Goal: Check status: Check status

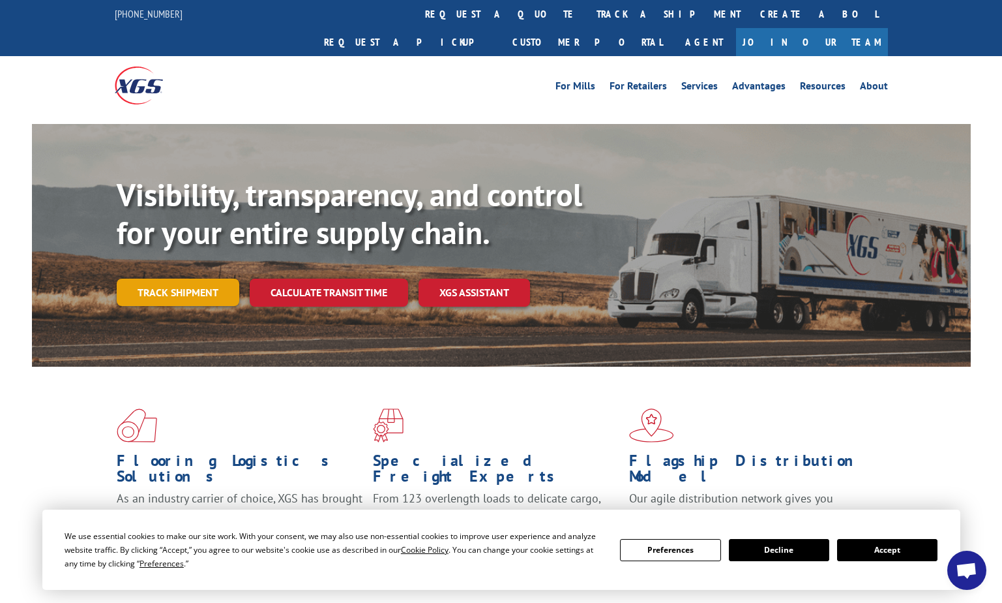
click at [216, 279] on link "Track shipment" at bounding box center [178, 292] width 123 height 27
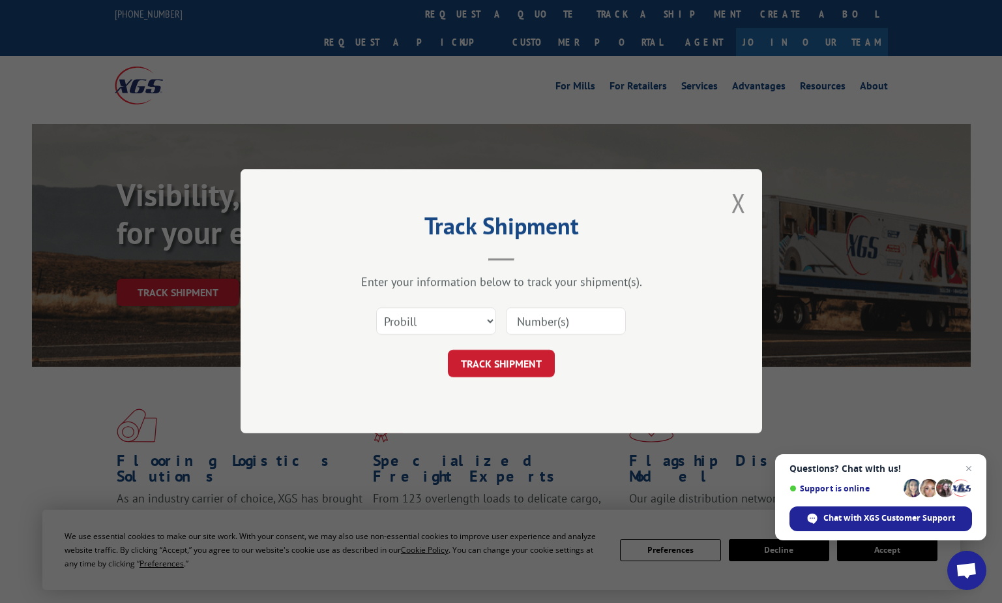
click at [569, 325] on input at bounding box center [566, 321] width 120 height 27
type input "2850881"
click at [533, 360] on button "TRACK SHIPMENT" at bounding box center [501, 363] width 107 height 27
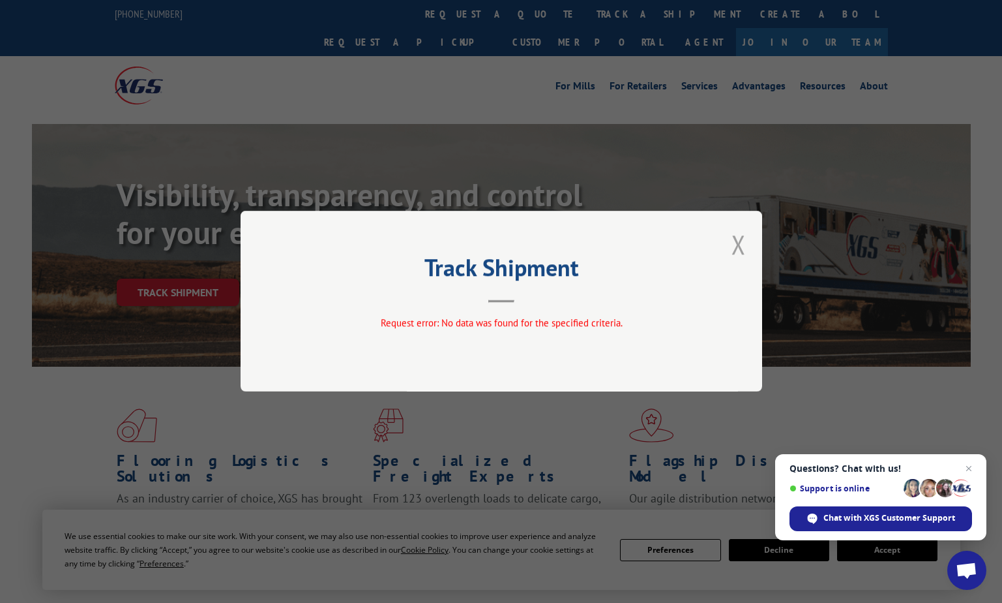
click at [740, 235] on button "Close modal" at bounding box center [739, 244] width 14 height 35
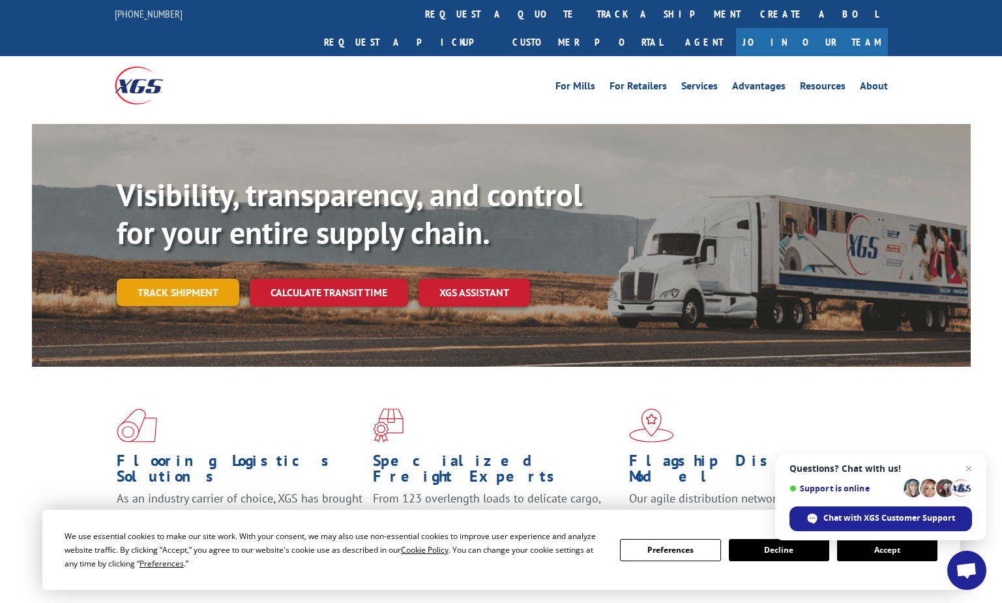
click at [187, 279] on link "Track shipment" at bounding box center [178, 292] width 123 height 27
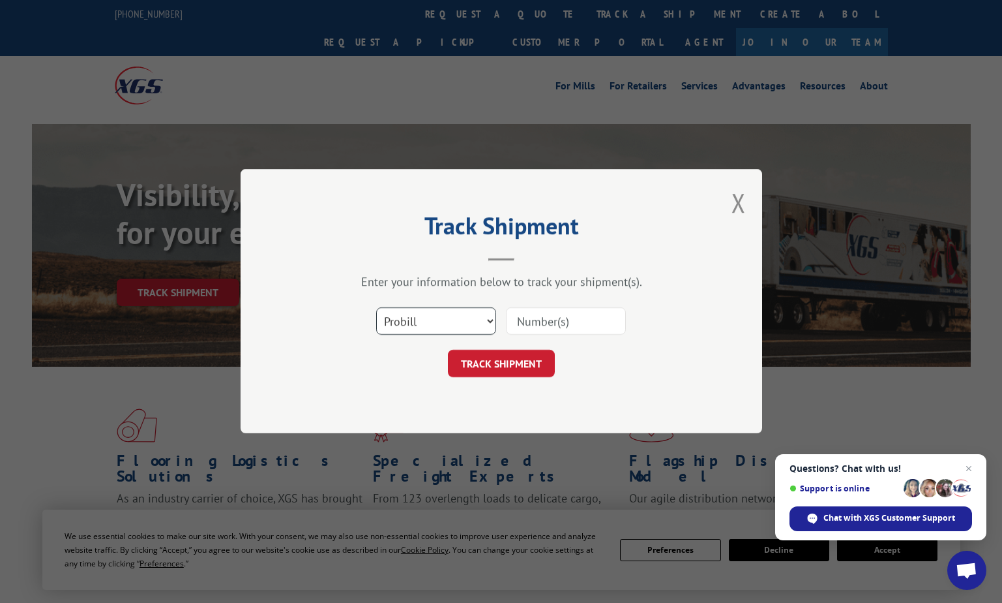
click at [490, 325] on select "Select category... Probill BOL PO" at bounding box center [436, 321] width 120 height 27
select select "bol"
click at [376, 308] on select "Select category... Probill BOL PO" at bounding box center [436, 321] width 120 height 27
click at [517, 318] on input at bounding box center [566, 321] width 120 height 27
type input "2850881"
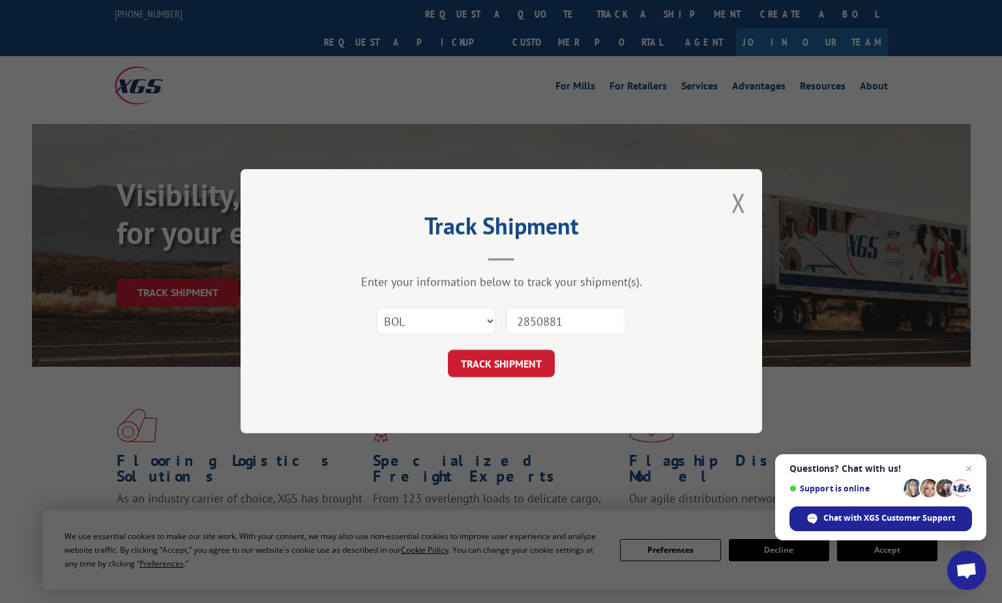
click button "TRACK SHIPMENT" at bounding box center [501, 363] width 107 height 27
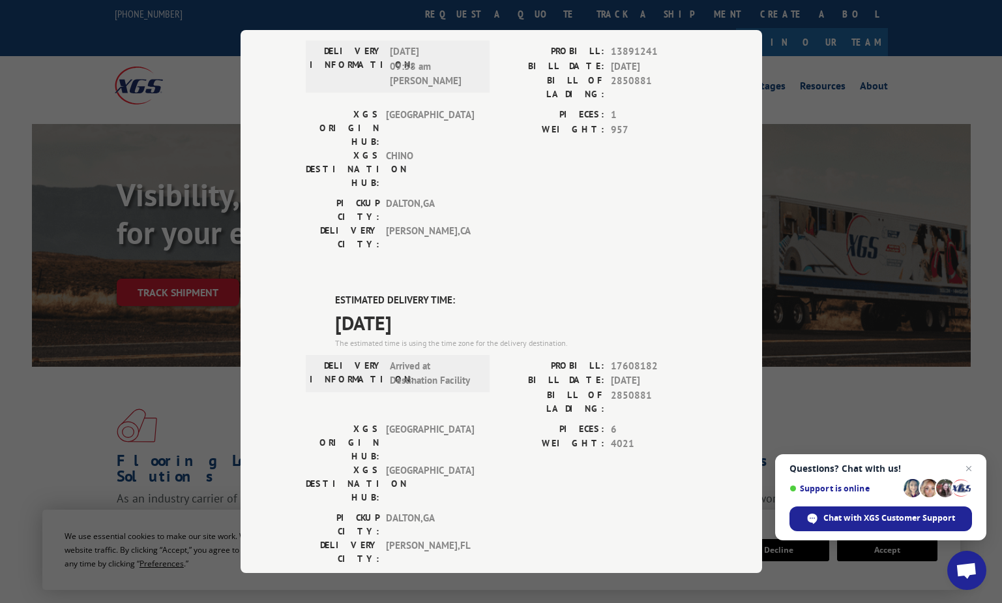
scroll to position [196, 0]
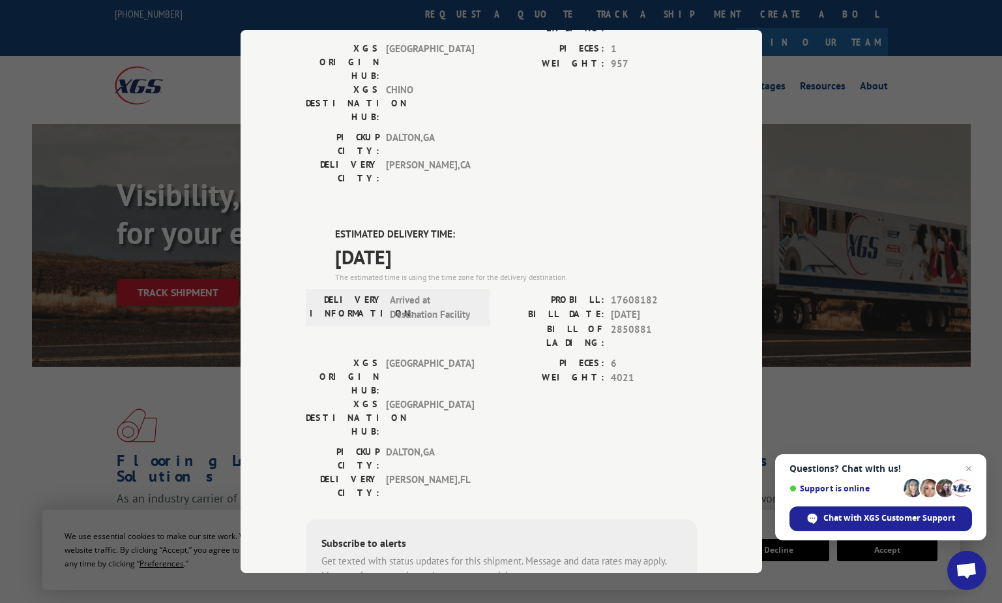
click at [701, 359] on div "Track Shipment DELIVERED DELIVERY INFORMATION: [DATE] 09:38 am [PERSON_NAME]: 1…" at bounding box center [502, 301] width 522 height 543
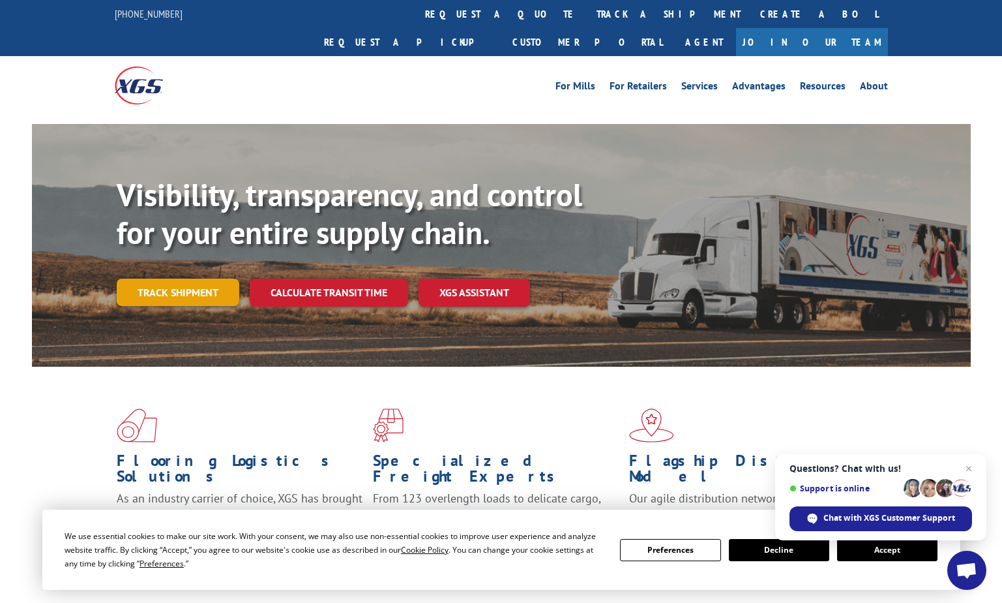
click at [201, 279] on link "Track shipment" at bounding box center [178, 292] width 123 height 27
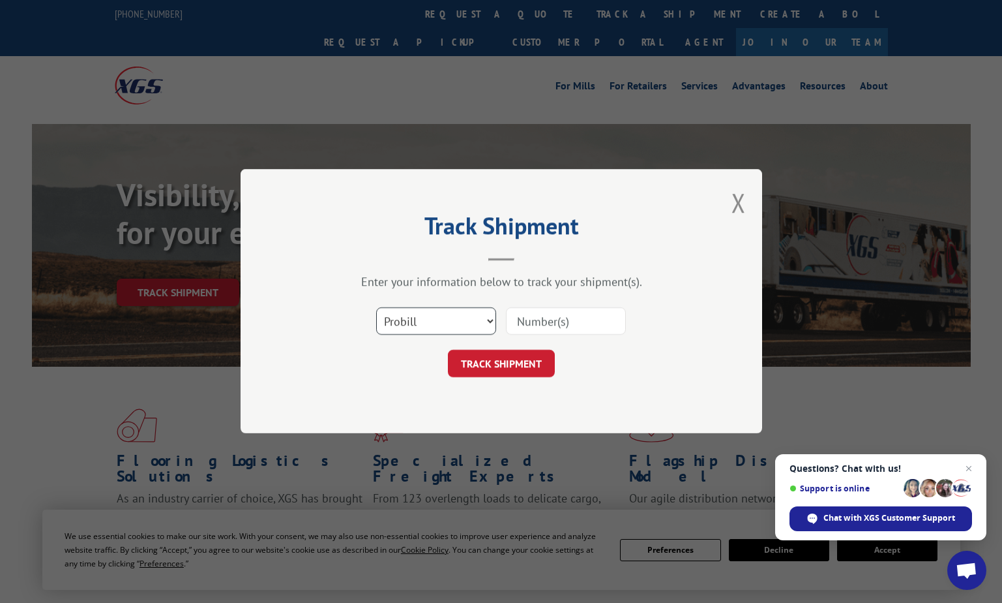
click at [481, 314] on select "Select category... Probill BOL PO" at bounding box center [436, 321] width 120 height 27
click at [376, 308] on select "Select category... Probill BOL PO" at bounding box center [436, 321] width 120 height 27
click at [425, 327] on select "Select category... Probill BOL PO" at bounding box center [436, 321] width 120 height 27
click at [376, 308] on select "Select category... Probill BOL PO" at bounding box center [436, 321] width 120 height 27
click at [604, 324] on input at bounding box center [566, 321] width 120 height 27
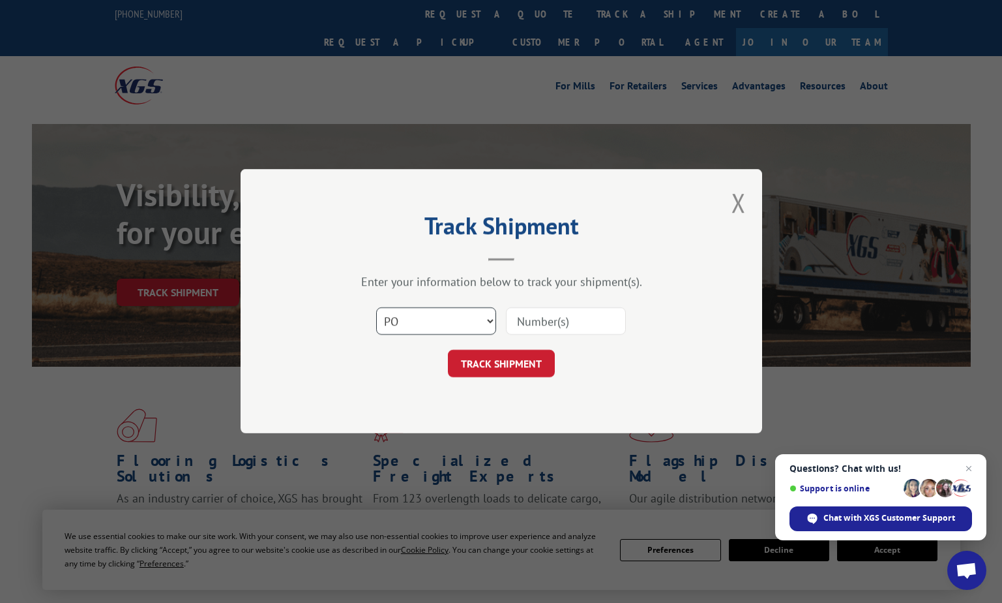
click at [482, 322] on select "Select category... Probill BOL PO" at bounding box center [436, 321] width 120 height 27
select select "bol"
click at [376, 308] on select "Select category... Probill BOL PO" at bounding box center [436, 321] width 120 height 27
click at [560, 320] on input at bounding box center [566, 321] width 120 height 27
type input "2850881"
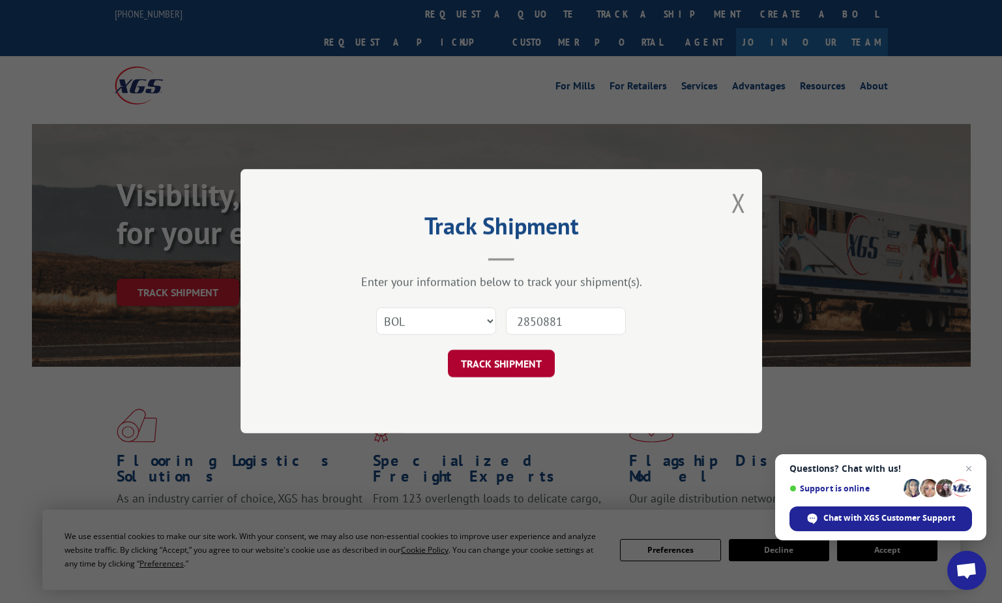
click at [500, 367] on button "TRACK SHIPMENT" at bounding box center [501, 363] width 107 height 27
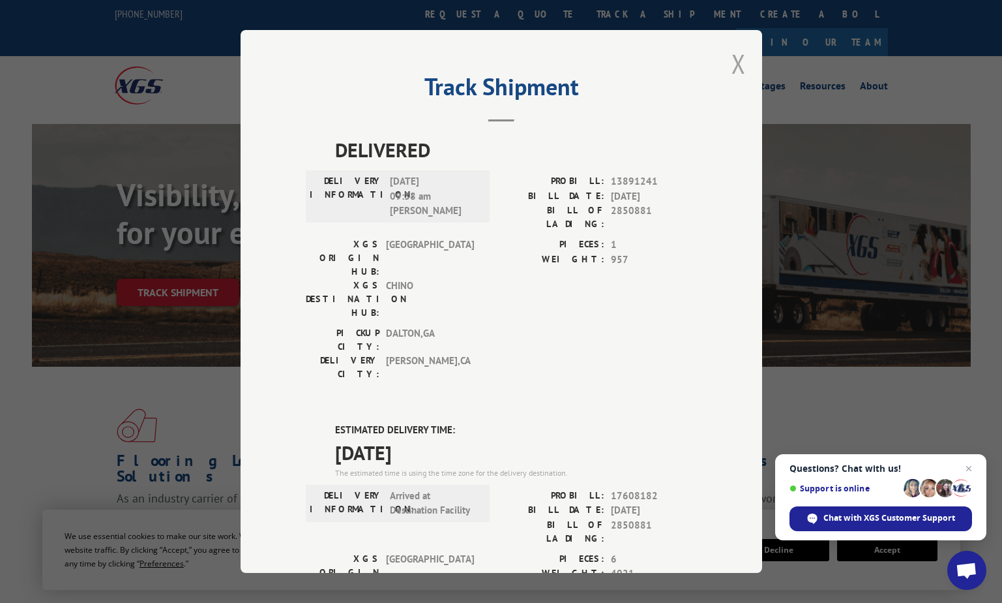
click at [736, 58] on button "Close modal" at bounding box center [739, 63] width 14 height 35
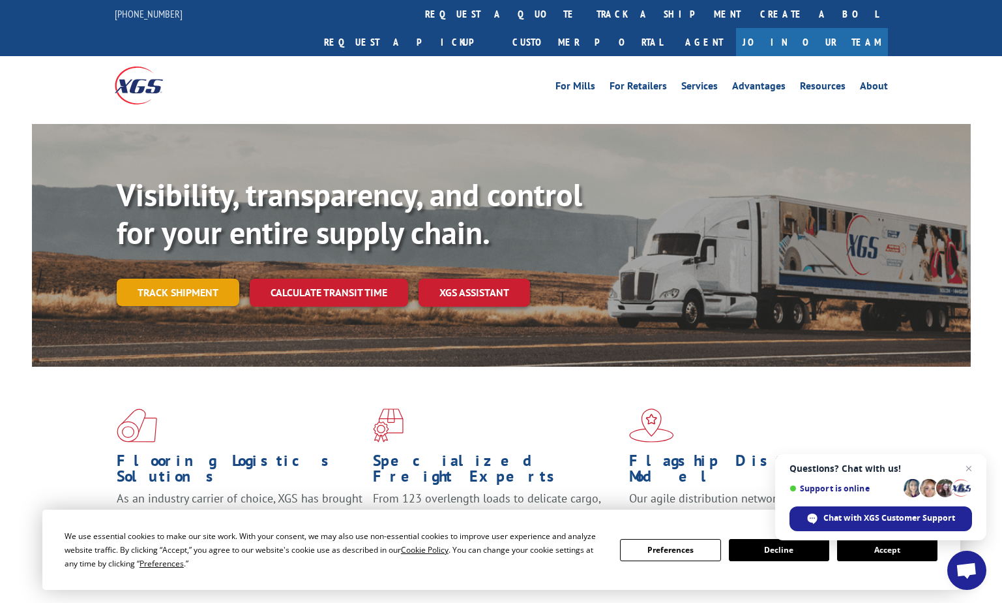
click at [164, 279] on link "Track shipment" at bounding box center [178, 292] width 123 height 27
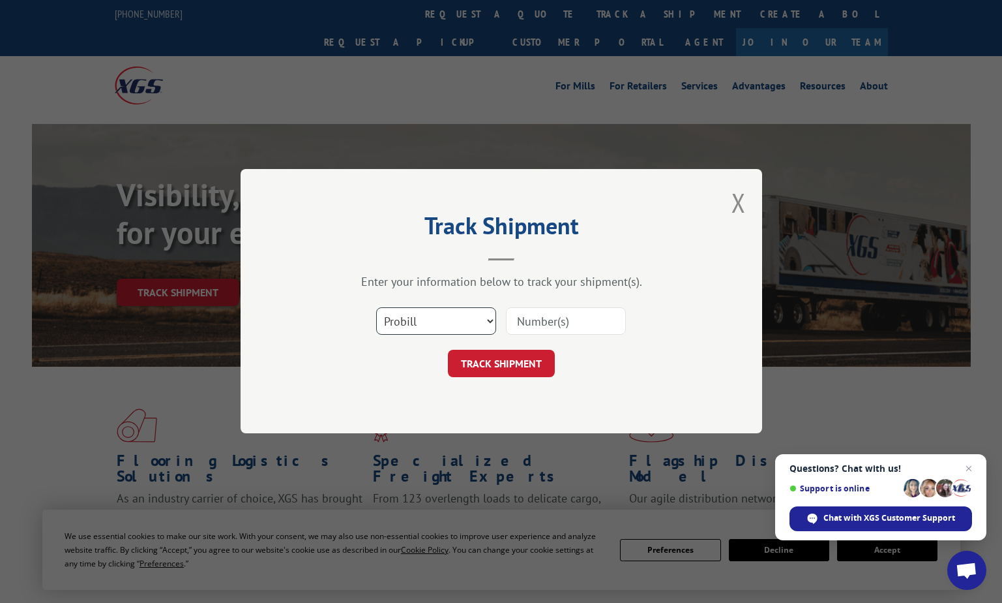
click at [464, 322] on select "Select category... Probill BOL PO" at bounding box center [436, 321] width 120 height 27
select select "bol"
click at [376, 308] on select "Select category... Probill BOL PO" at bounding box center [436, 321] width 120 height 27
click at [544, 319] on input at bounding box center [566, 321] width 120 height 27
type input "2850881"
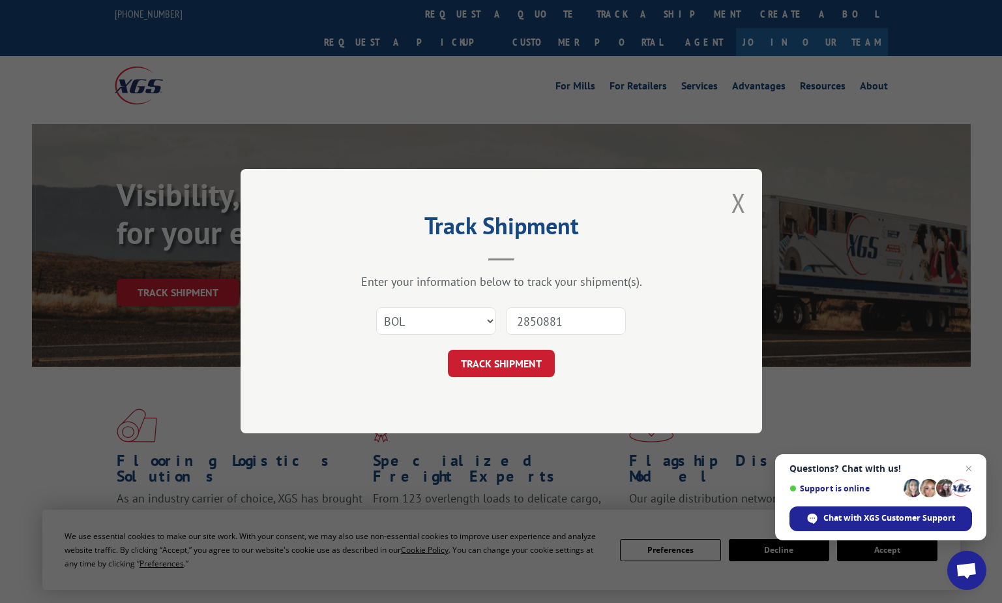
click at [511, 369] on button "TRACK SHIPMENT" at bounding box center [501, 363] width 107 height 27
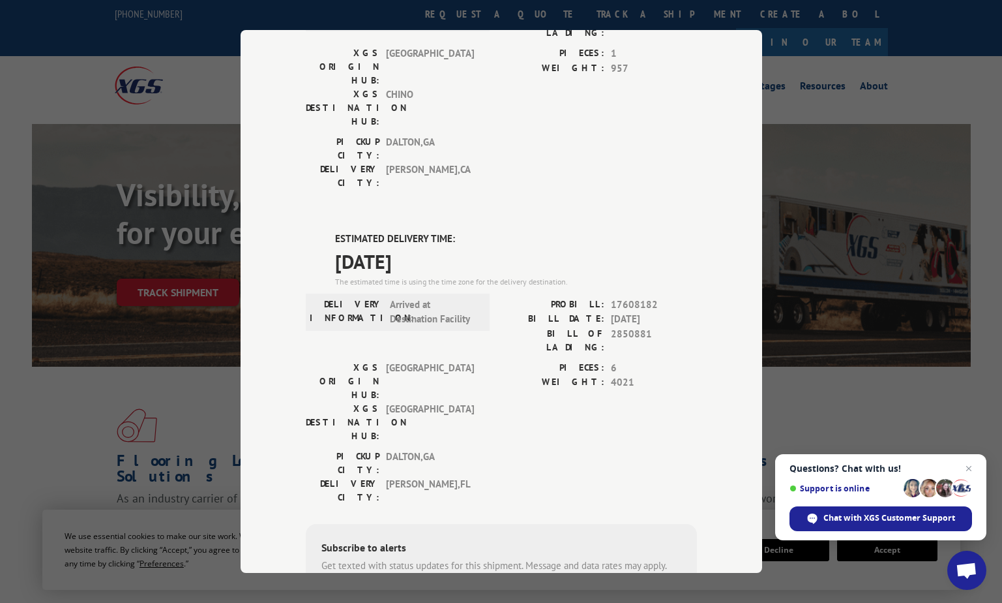
scroll to position [192, 0]
